Goal: Transaction & Acquisition: Book appointment/travel/reservation

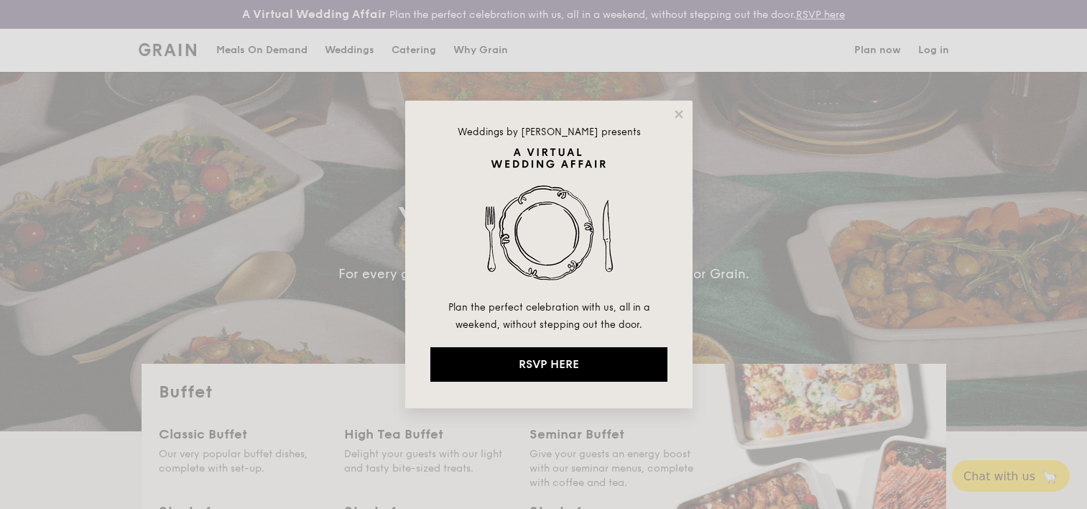
select select
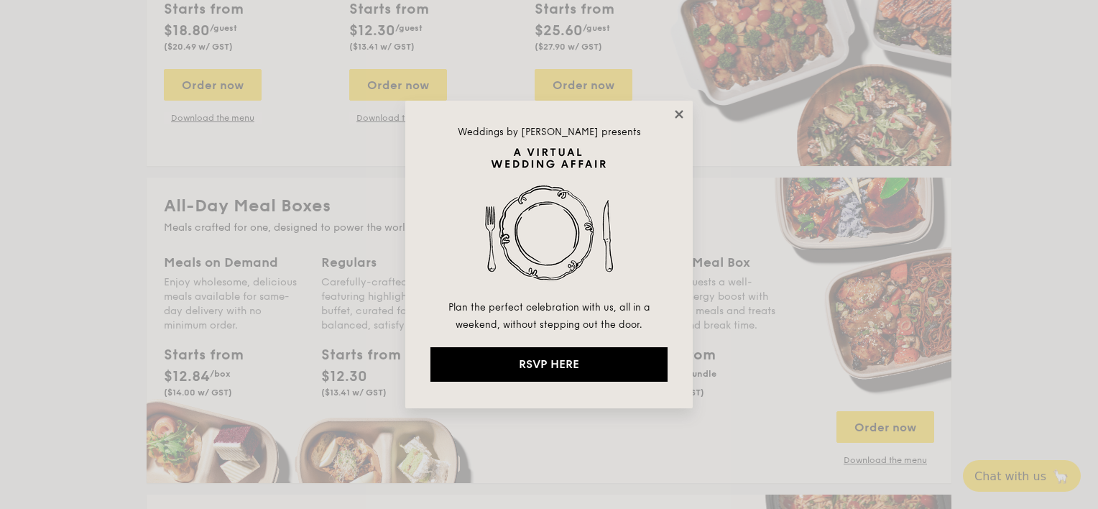
click at [675, 116] on icon at bounding box center [678, 114] width 13 height 13
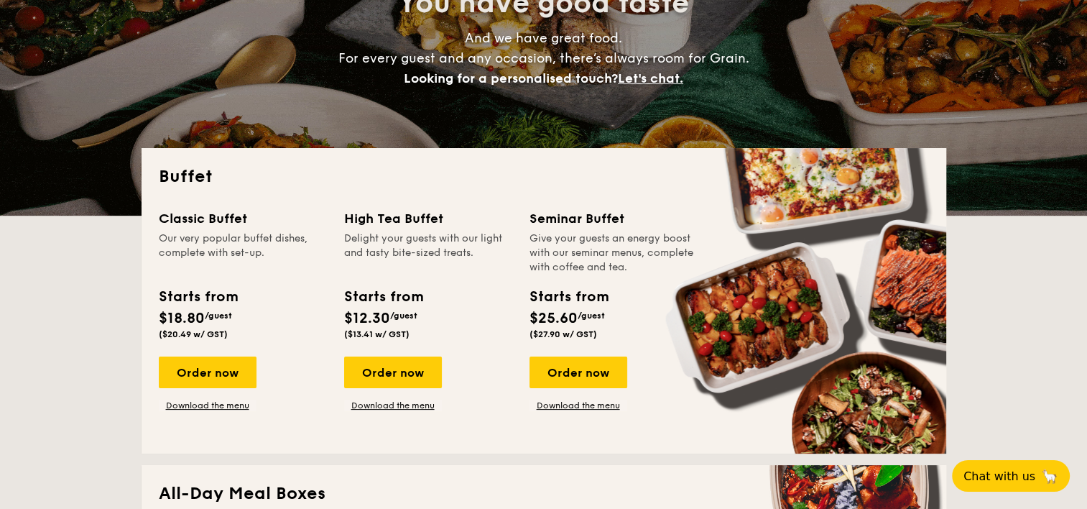
scroll to position [359, 0]
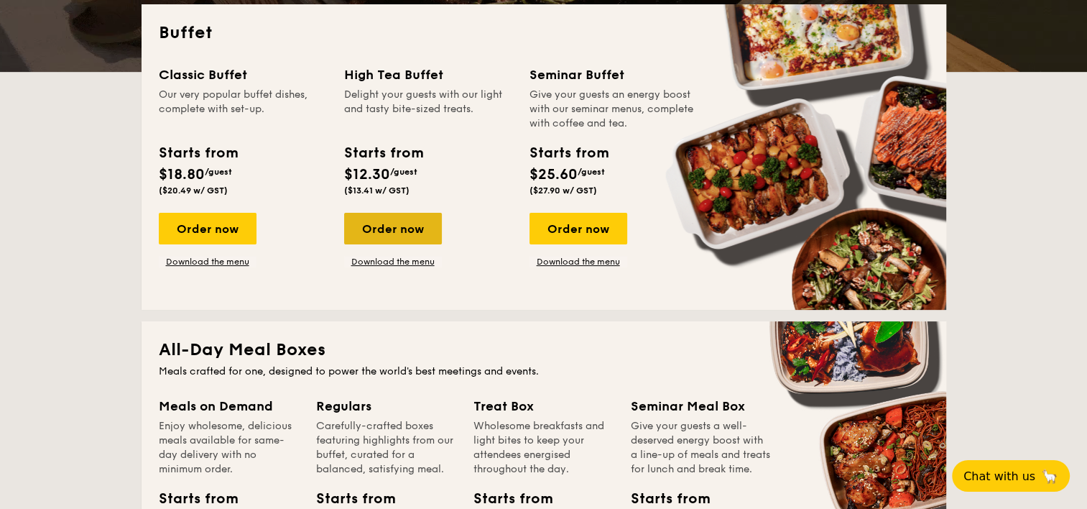
click at [393, 233] on div "Order now" at bounding box center [393, 229] width 98 height 32
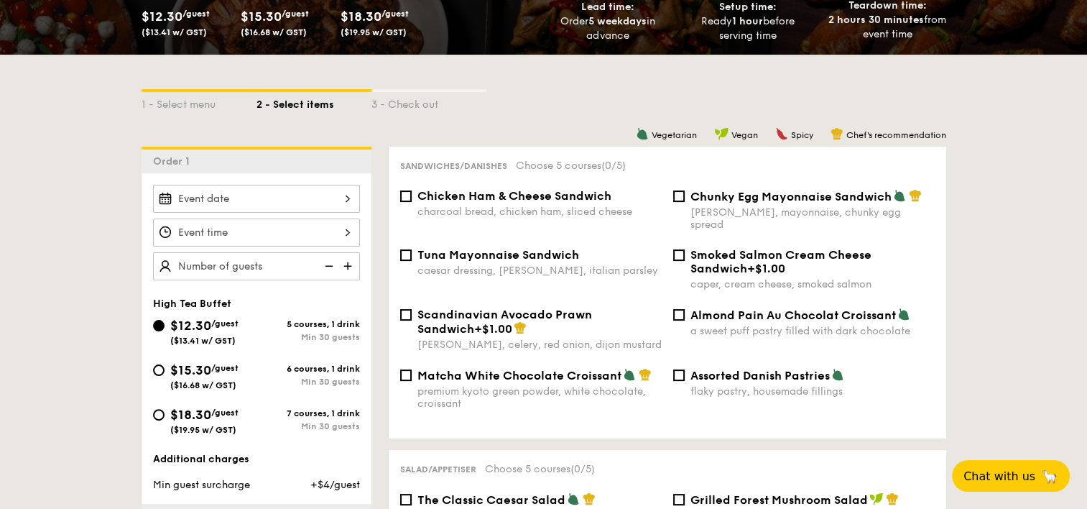
scroll to position [359, 0]
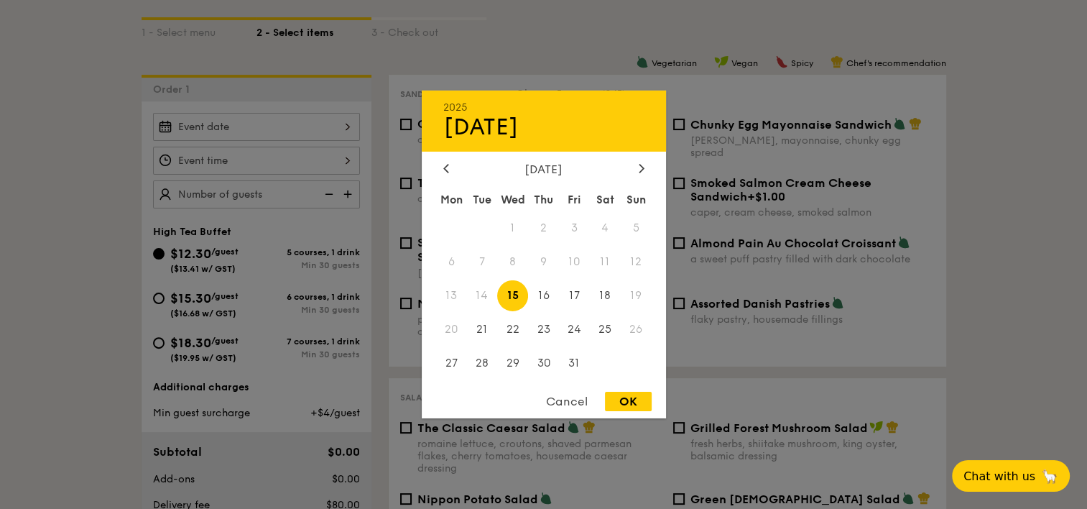
click at [301, 134] on div "2025 Oct [DATE] Tue Wed Thu Fri Sat Sun 1 2 3 4 5 6 7 8 9 10 11 12 13 14 15 16 …" at bounding box center [256, 127] width 207 height 28
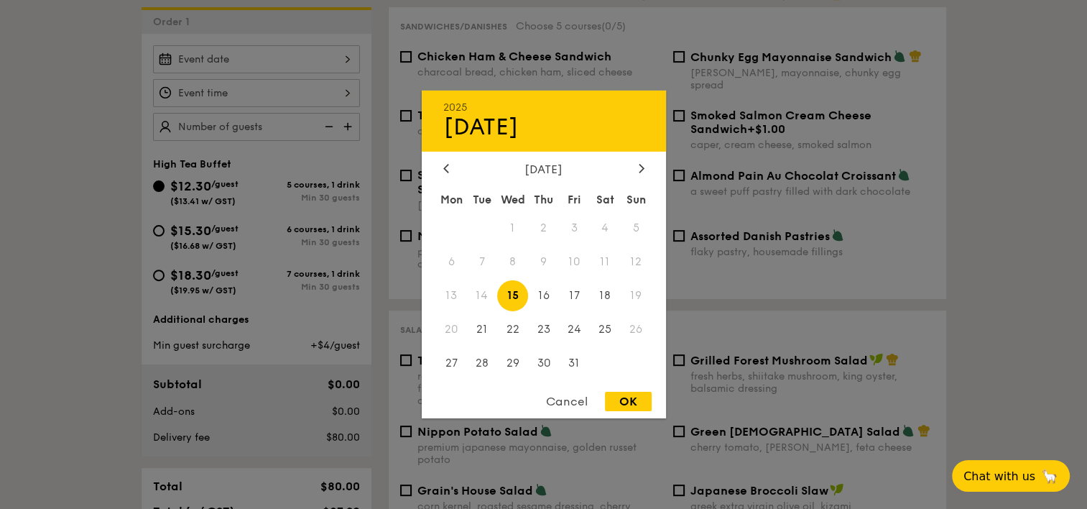
scroll to position [503, 0]
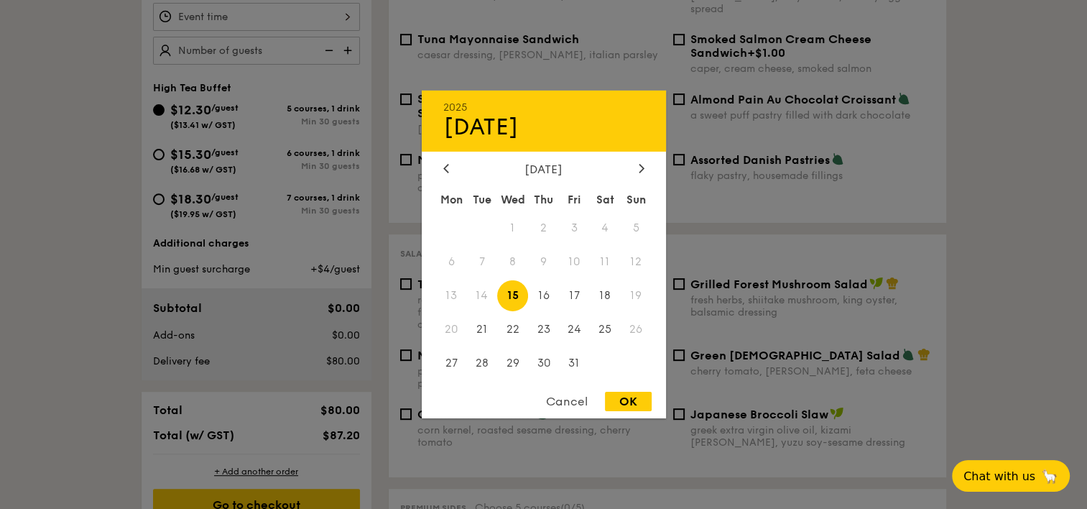
click at [562, 394] on div "Cancel" at bounding box center [567, 400] width 70 height 19
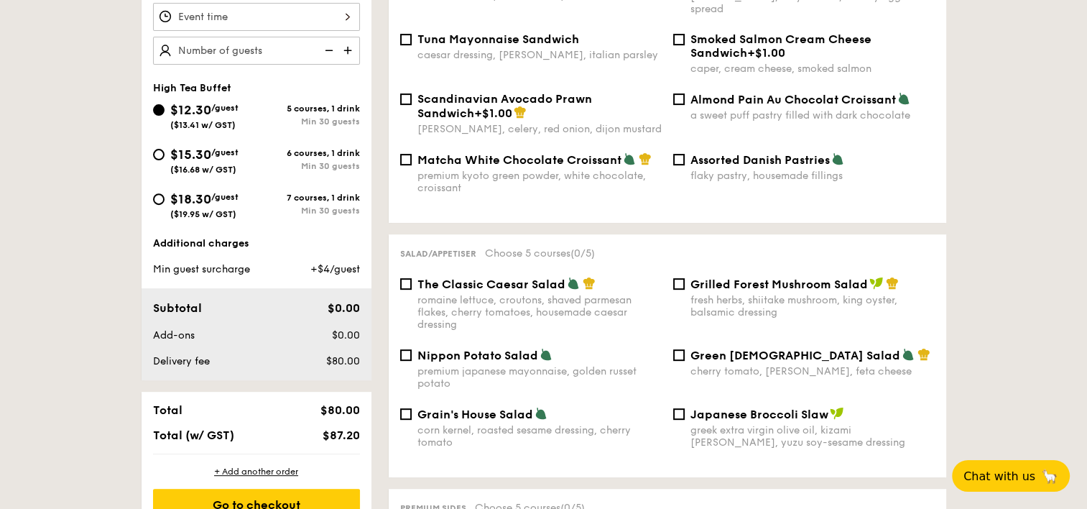
scroll to position [359, 0]
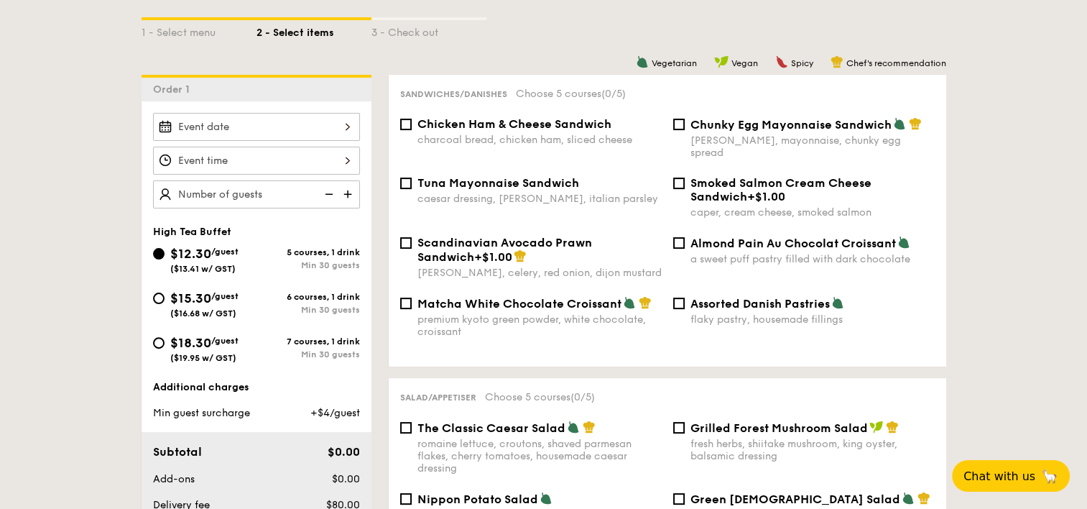
click at [343, 191] on img at bounding box center [349, 193] width 22 height 27
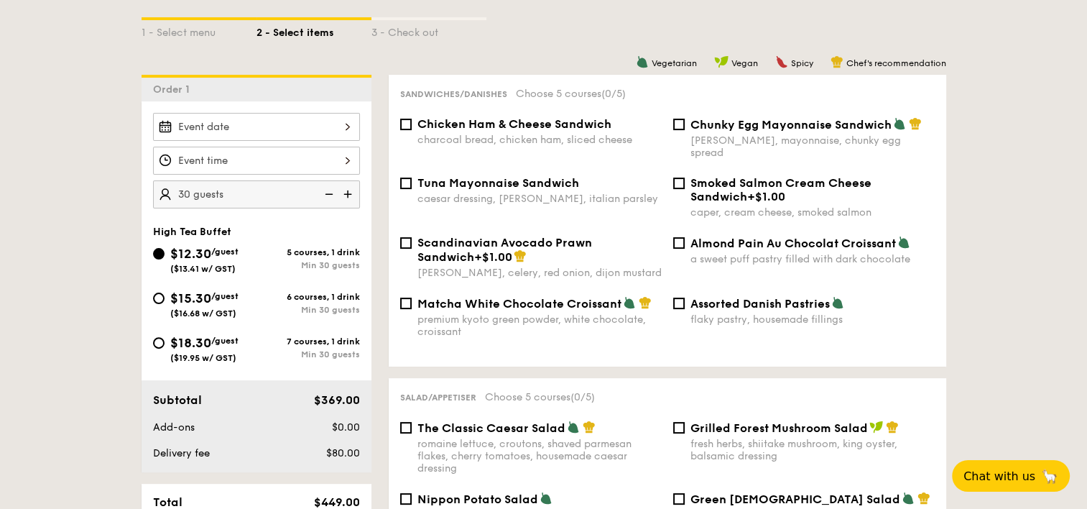
click at [343, 191] on img at bounding box center [349, 193] width 22 height 27
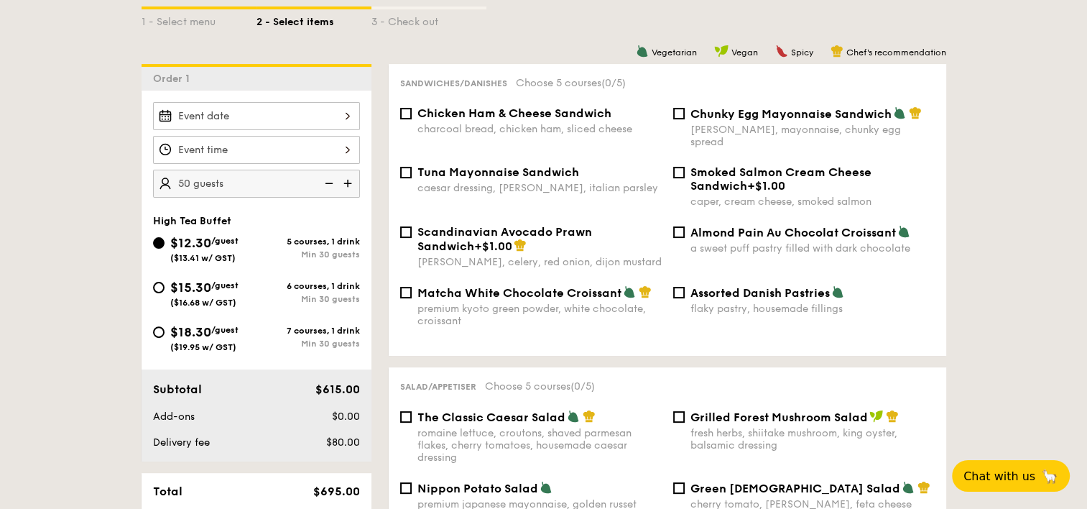
scroll to position [431, 0]
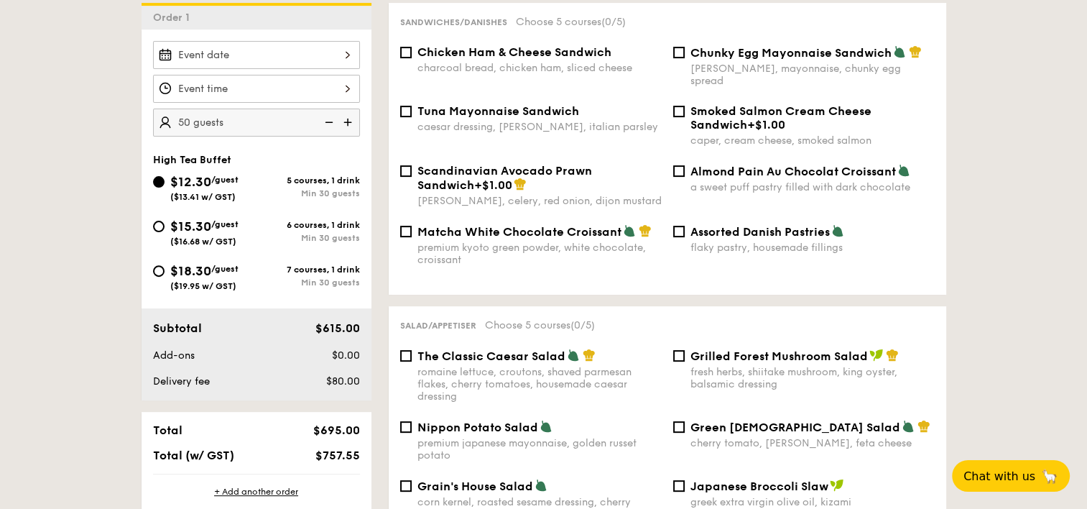
click at [326, 121] on img at bounding box center [328, 121] width 22 height 27
click at [325, 123] on img at bounding box center [328, 121] width 22 height 27
type input "40 guests"
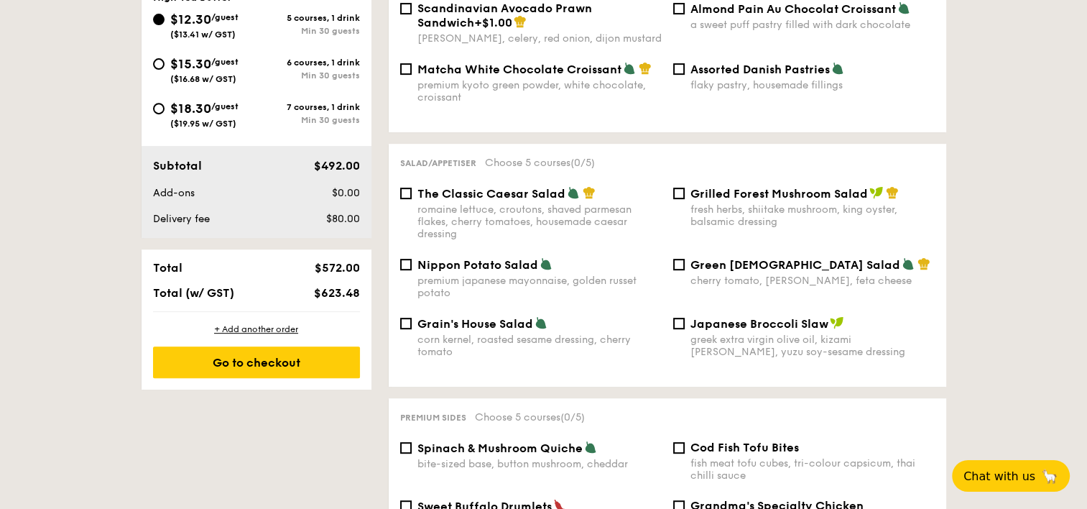
scroll to position [718, 0]
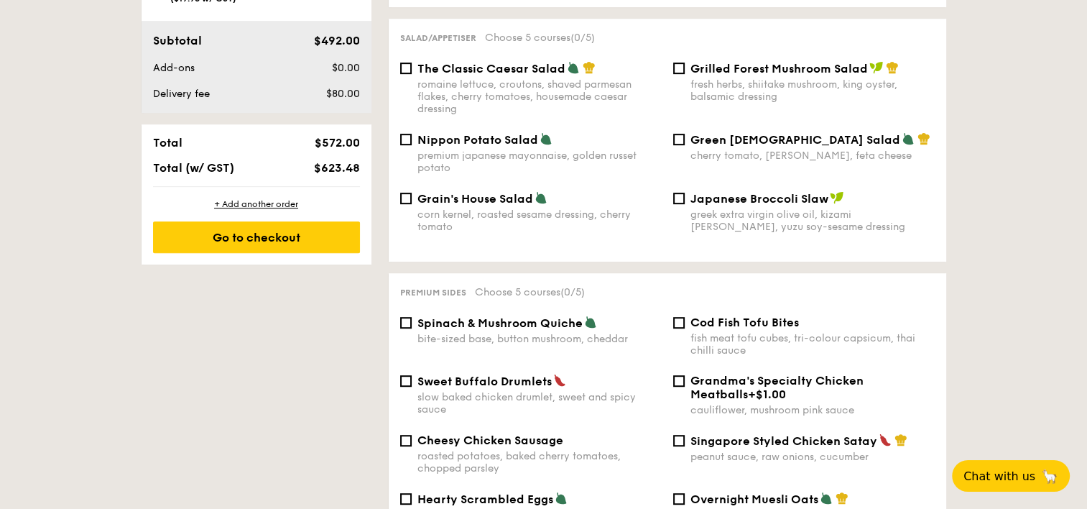
select select
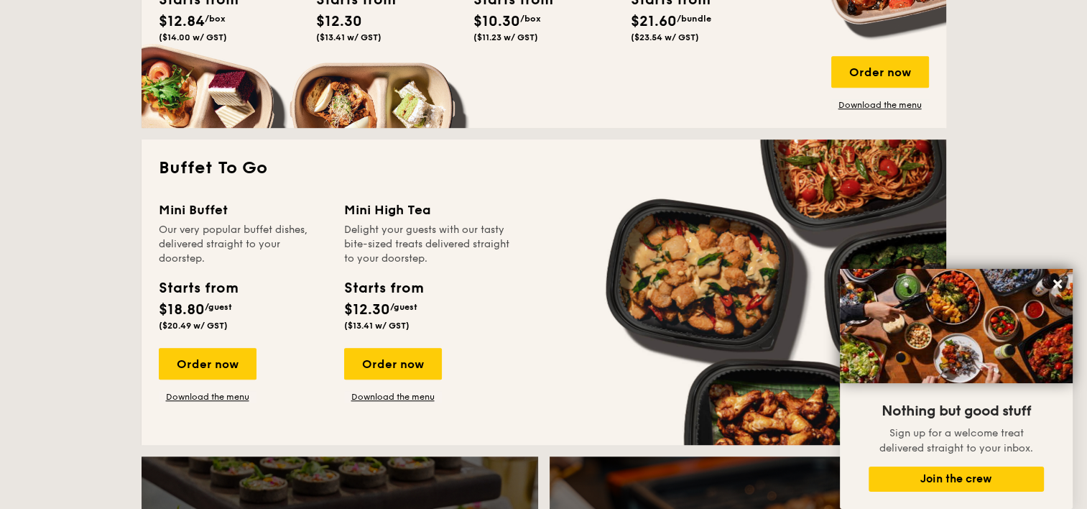
scroll to position [891, 0]
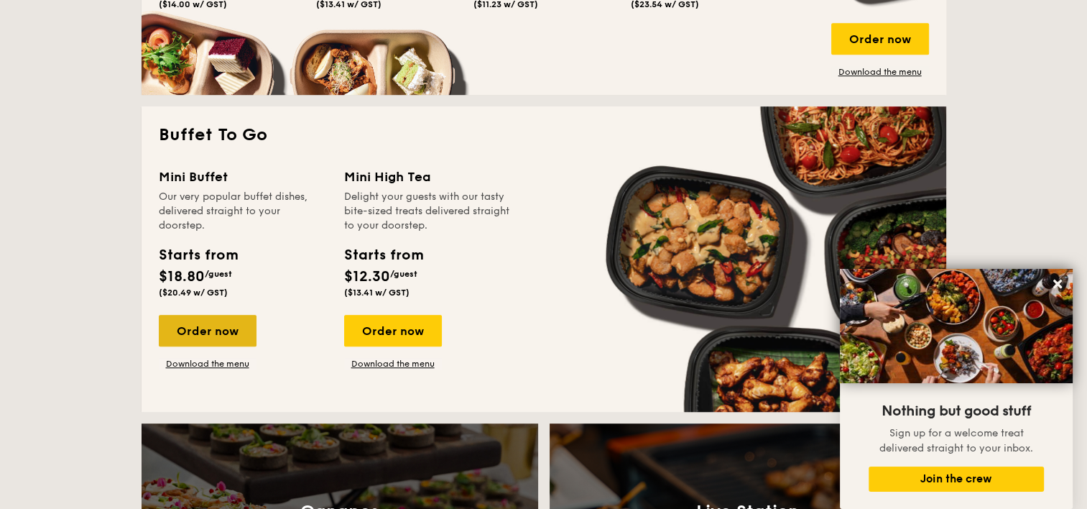
click at [244, 322] on div "Order now" at bounding box center [208, 331] width 98 height 32
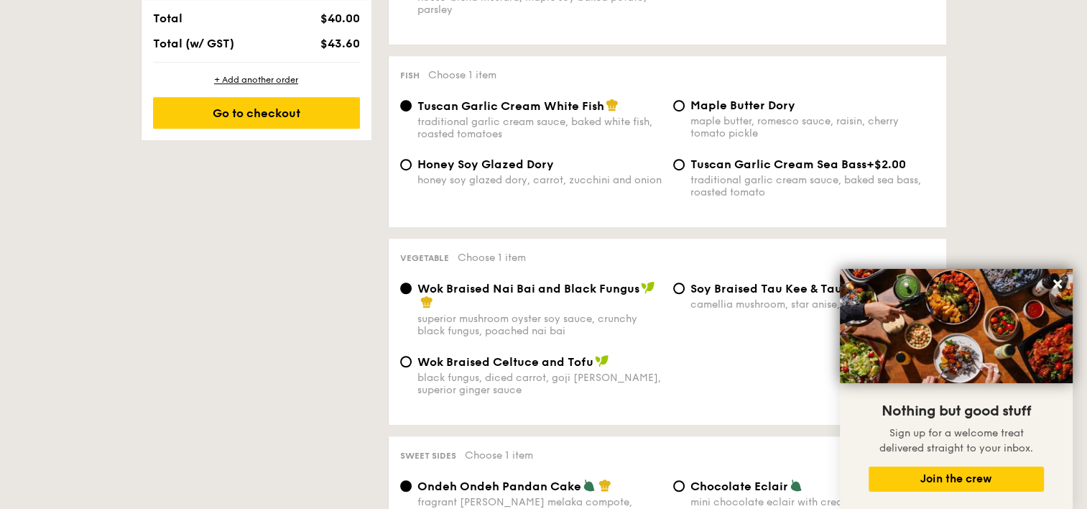
scroll to position [1149, 0]
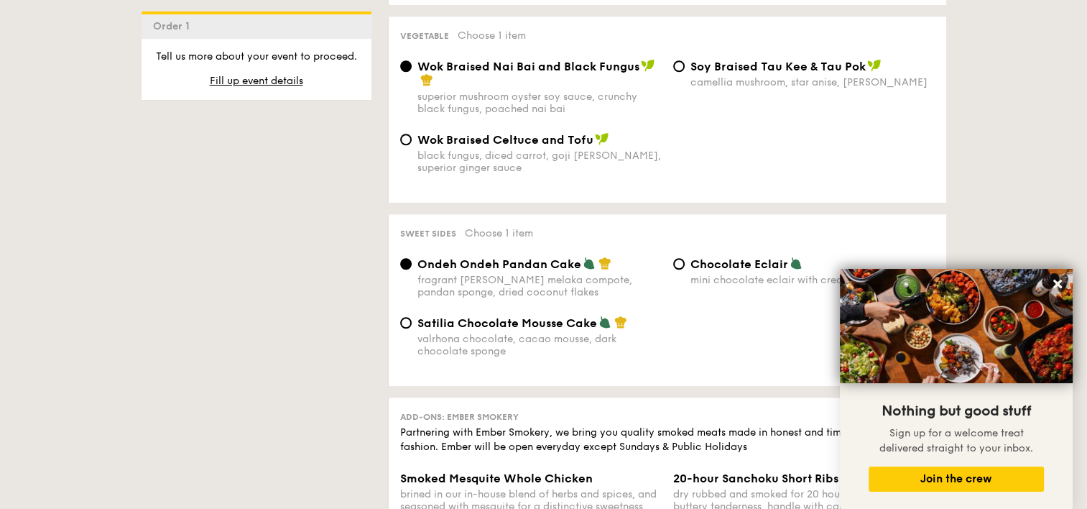
select select
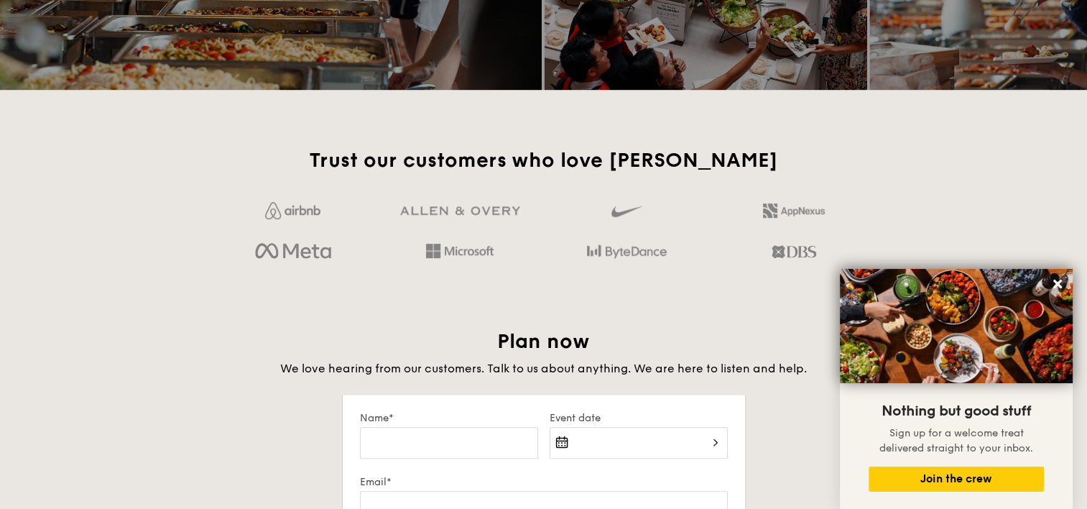
scroll to position [2172, 0]
